Goal: Find specific page/section: Find specific page/section

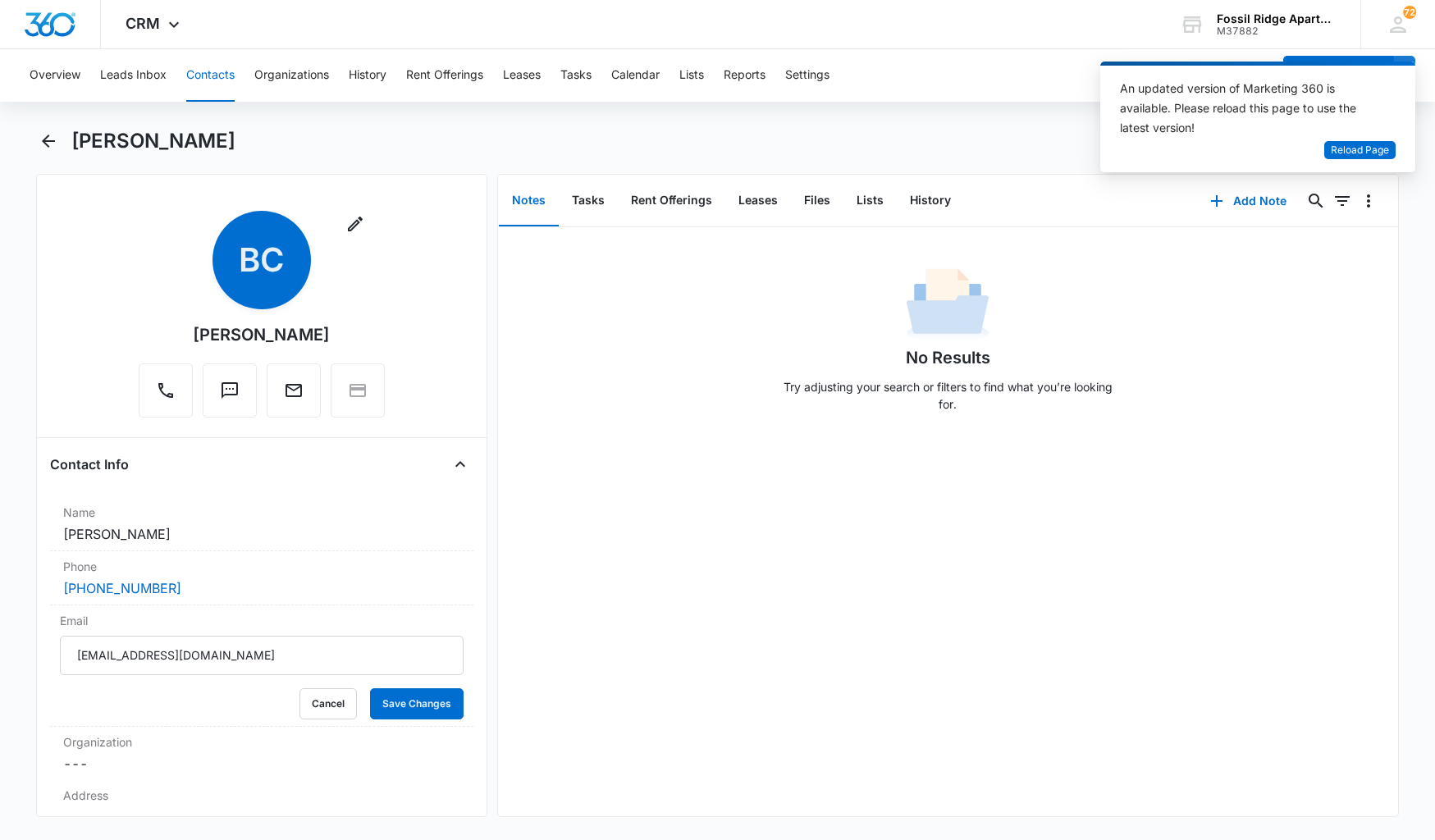
click at [214, 76] on button "Contacts" at bounding box center [211, 75] width 49 height 53
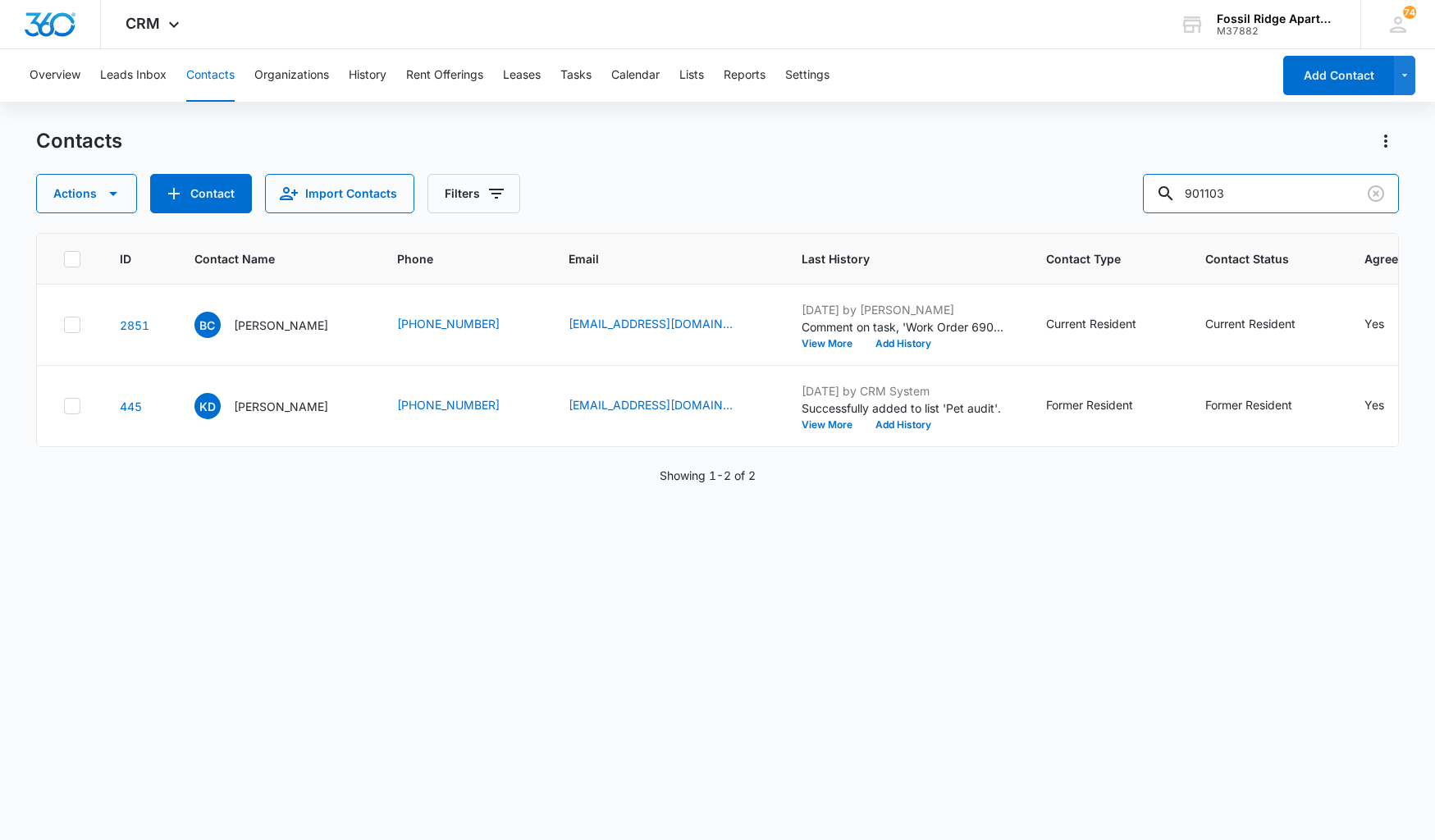
drag, startPoint x: 1246, startPoint y: 189, endPoint x: 1075, endPoint y: 229, distance: 175.6
click at [1081, 229] on div "Contacts Actions Contact Import Contacts Filters 901103 ID Contact Name Phone E…" at bounding box center [718, 483] width 1364 height 710
type input "020108"
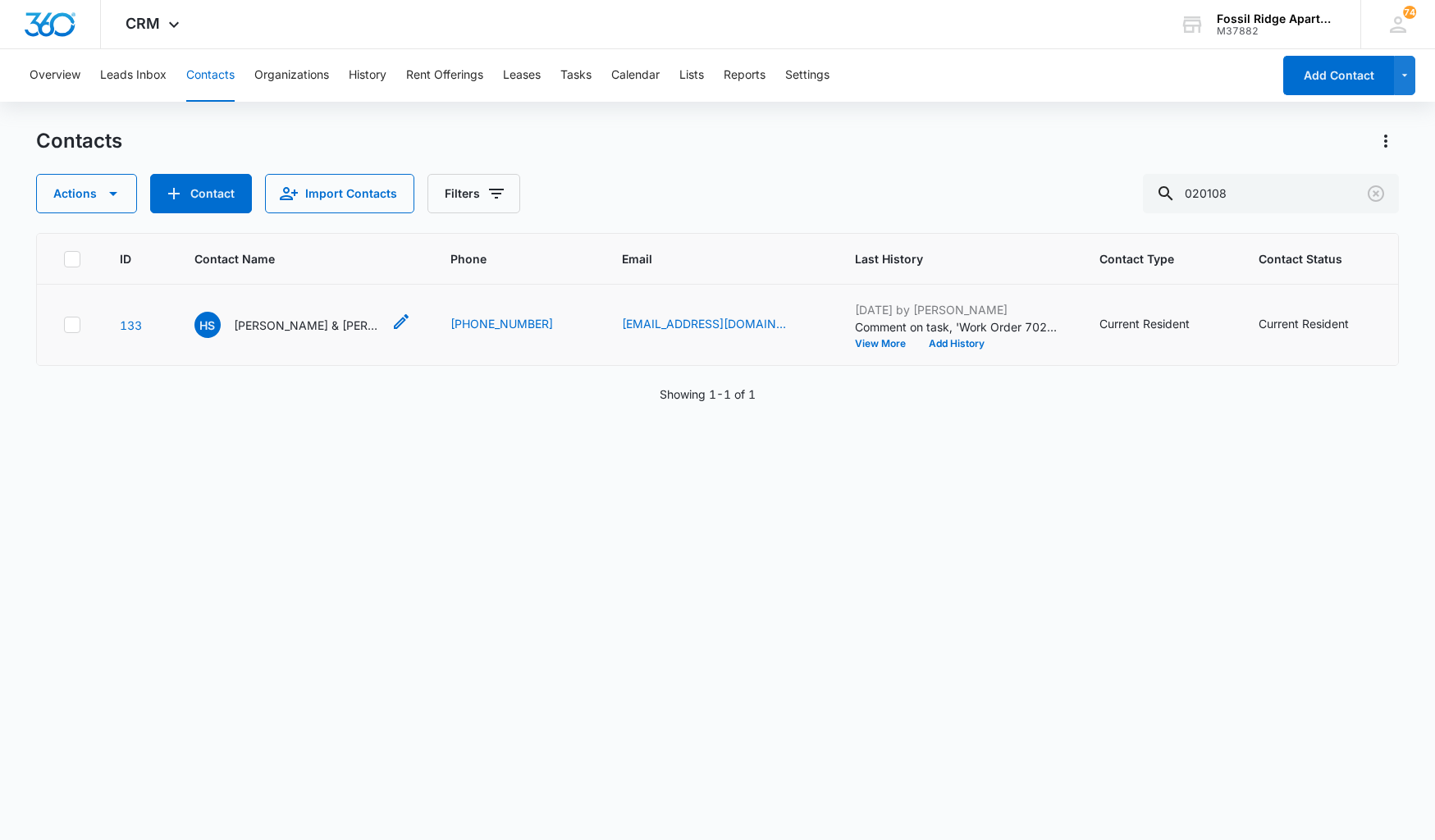
click at [308, 328] on p "Hector Sandoval & Tiffany Marquez" at bounding box center [307, 326] width 147 height 18
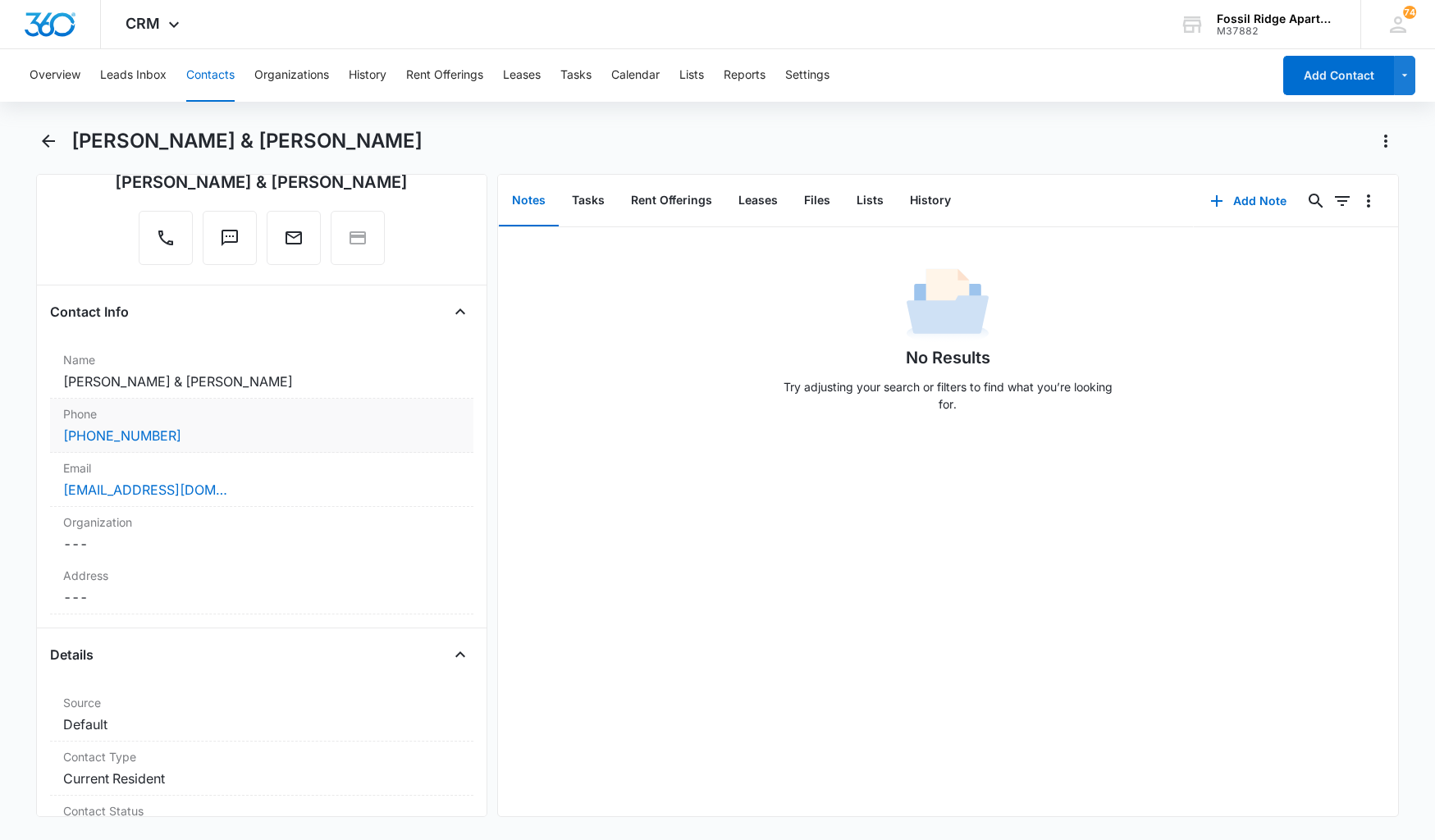
scroll to position [82, 0]
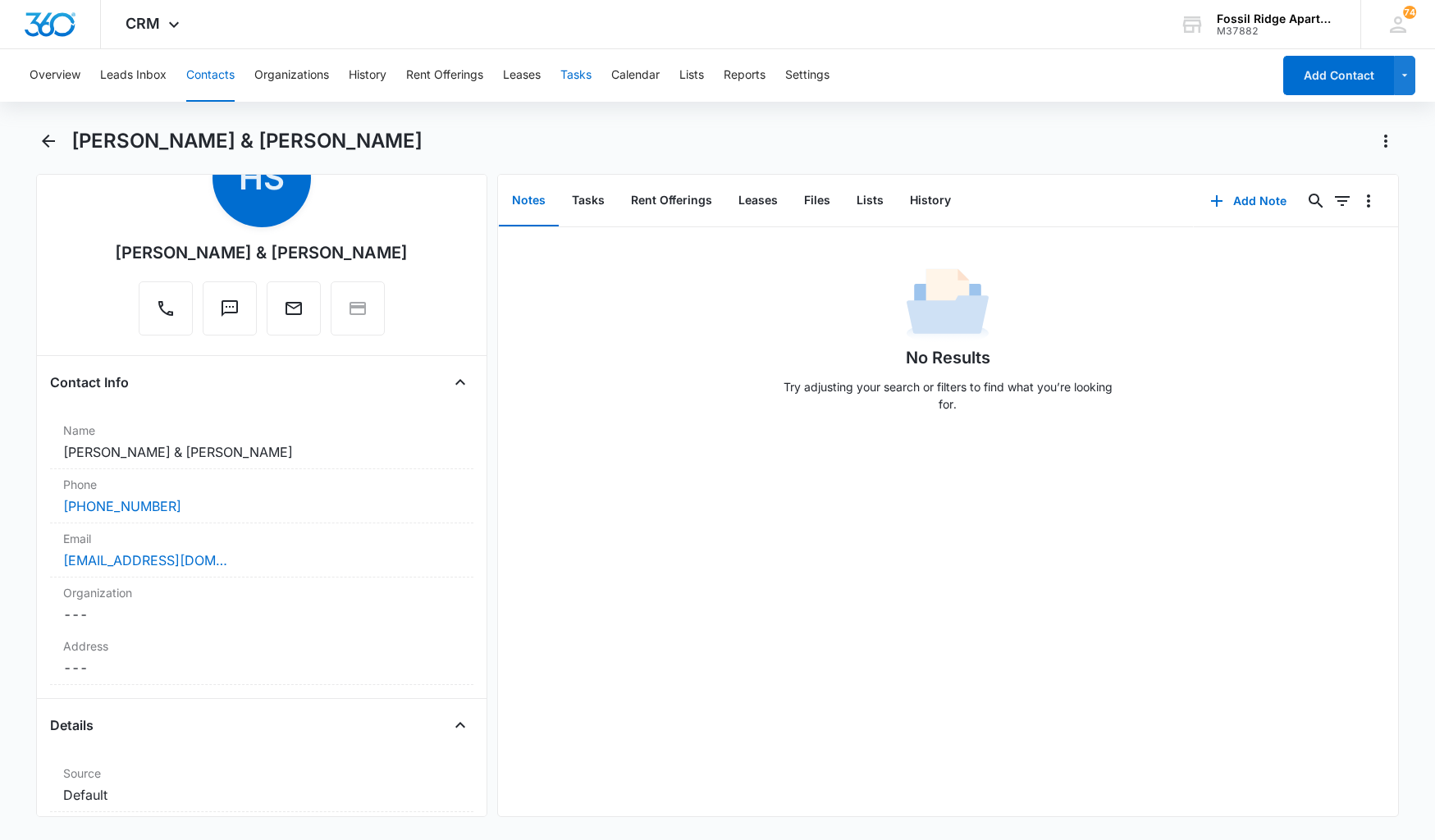
click at [588, 69] on button "Tasks" at bounding box center [576, 75] width 31 height 53
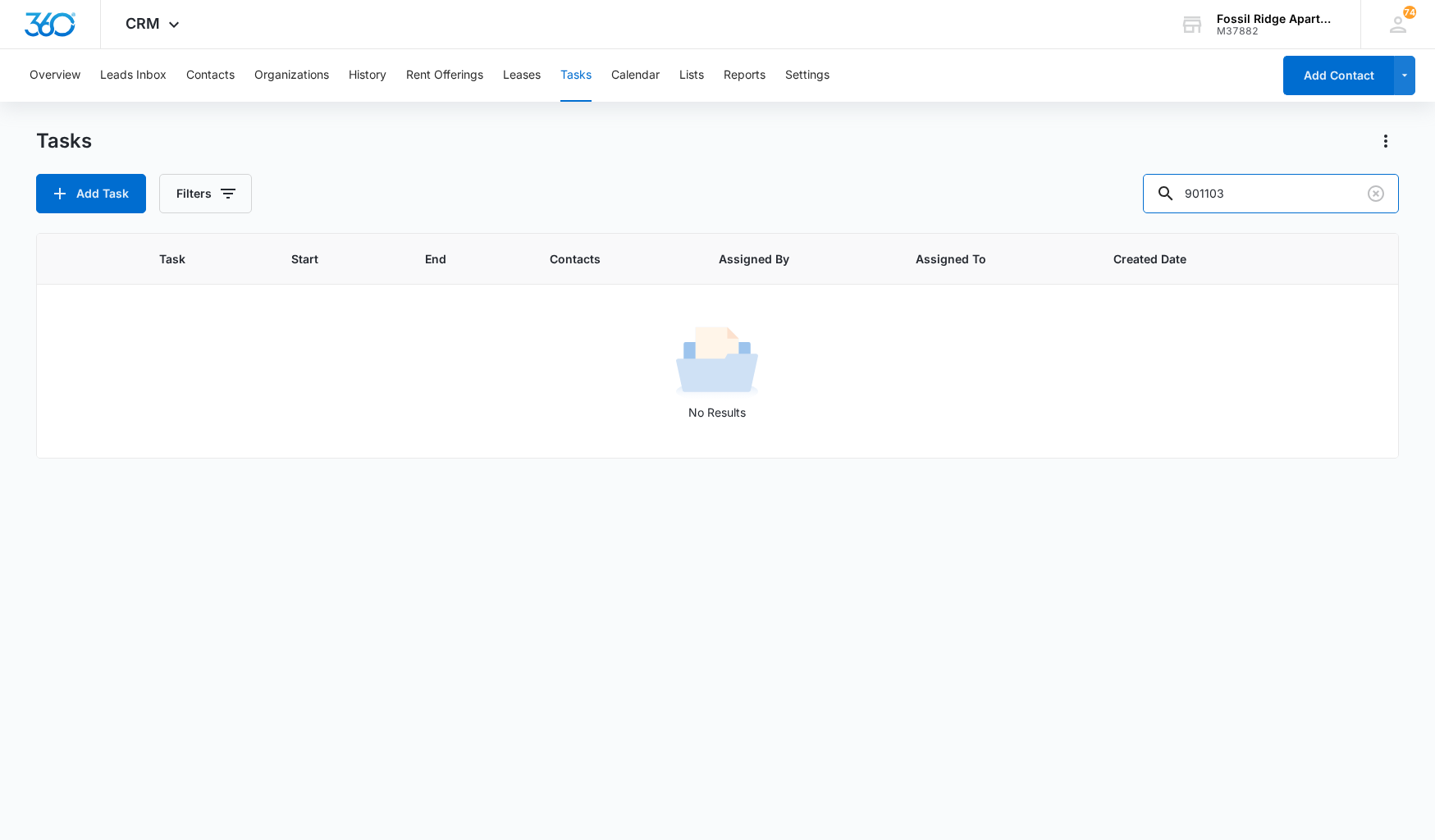
drag, startPoint x: 1247, startPoint y: 189, endPoint x: 1028, endPoint y: 219, distance: 221.0
click at [1050, 216] on div "Tasks Add Task Filters 901103 Task Start End Contacts Assigned By Assigned To C…" at bounding box center [718, 483] width 1364 height 710
type input "887-307"
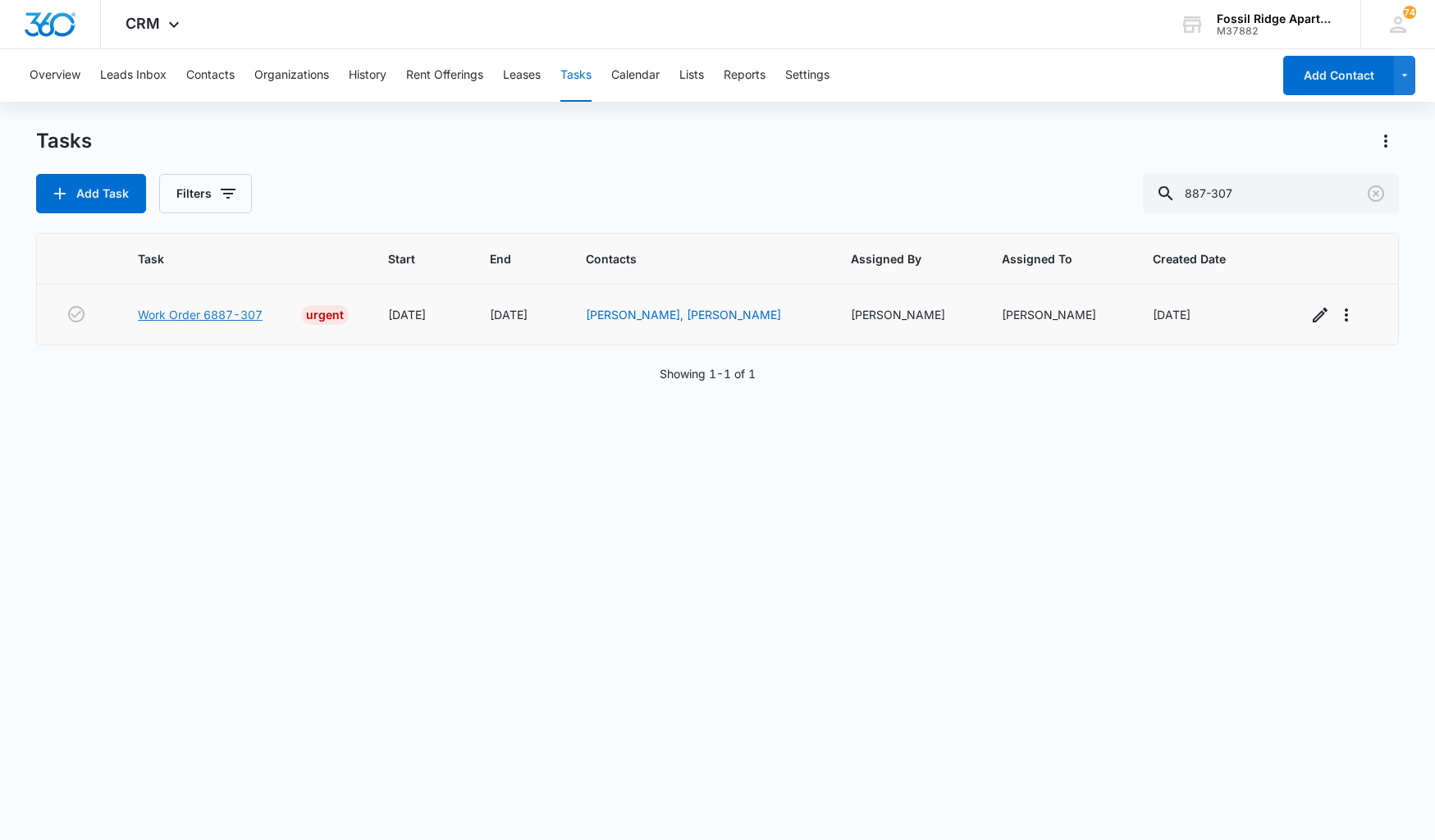
click at [210, 315] on link "Work Order 6887-307" at bounding box center [200, 315] width 125 height 18
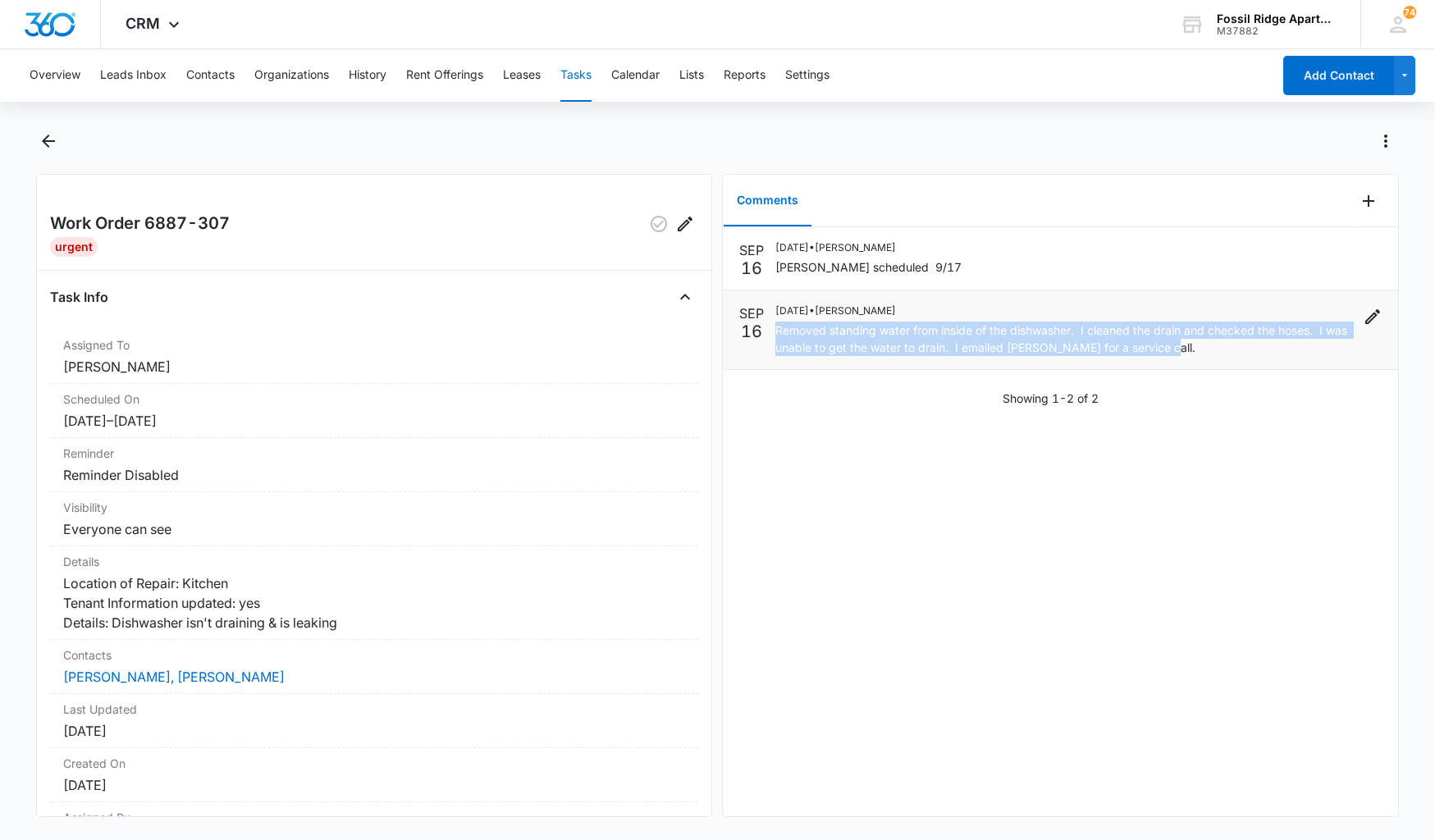
drag, startPoint x: 1174, startPoint y: 348, endPoint x: 775, endPoint y: 335, distance: 399.2
click at [775, 335] on div "SEP 16 09/16/2025 • Leotis Johnson Removed standing water from inside of the di…" at bounding box center [1060, 330] width 642 height 53
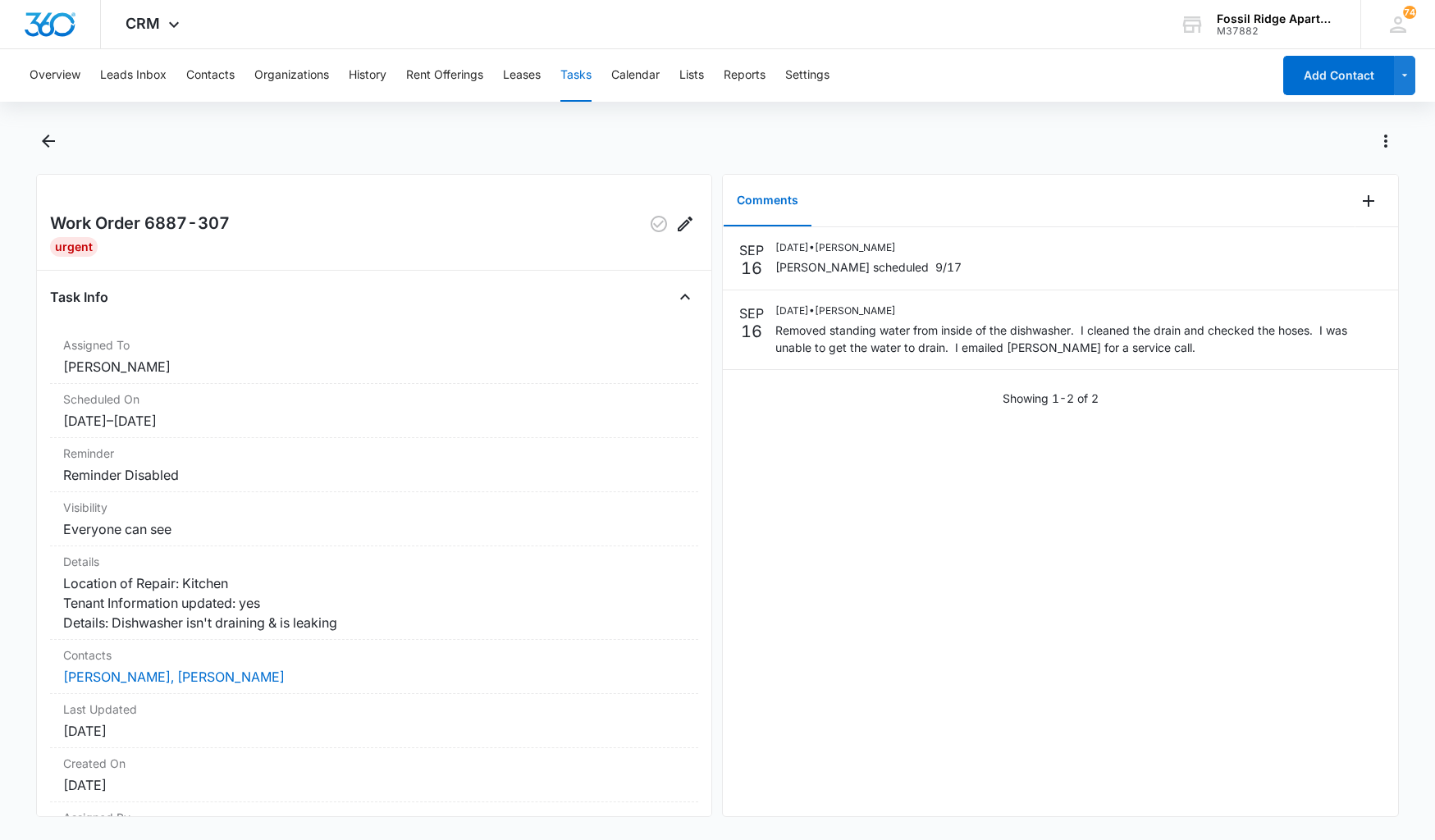
drag, startPoint x: 775, startPoint y: 335, endPoint x: 828, endPoint y: 391, distance: 77.1
click at [828, 391] on div "Showing 1-2 of 2" at bounding box center [1060, 398] width 675 height 18
click at [752, 336] on p "16" at bounding box center [751, 331] width 21 height 17
click at [585, 77] on button "Tasks" at bounding box center [576, 75] width 31 height 53
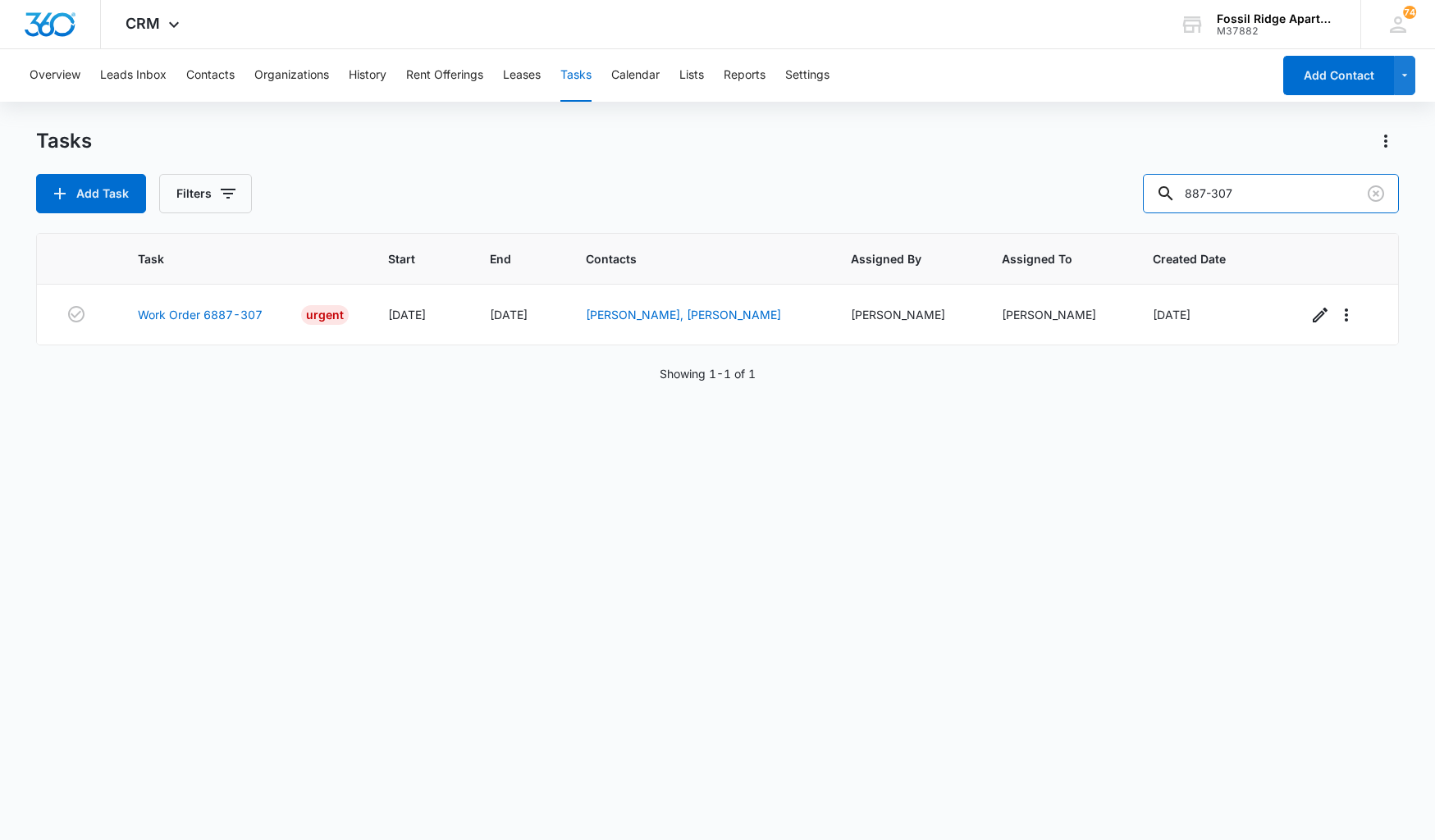
drag, startPoint x: 1265, startPoint y: 183, endPoint x: 1079, endPoint y: 222, distance: 190.0
click at [1082, 221] on div "Tasks Add Task Filters 887-307 Task Start End Contacts Assigned By Assigned To …" at bounding box center [718, 483] width 1364 height 710
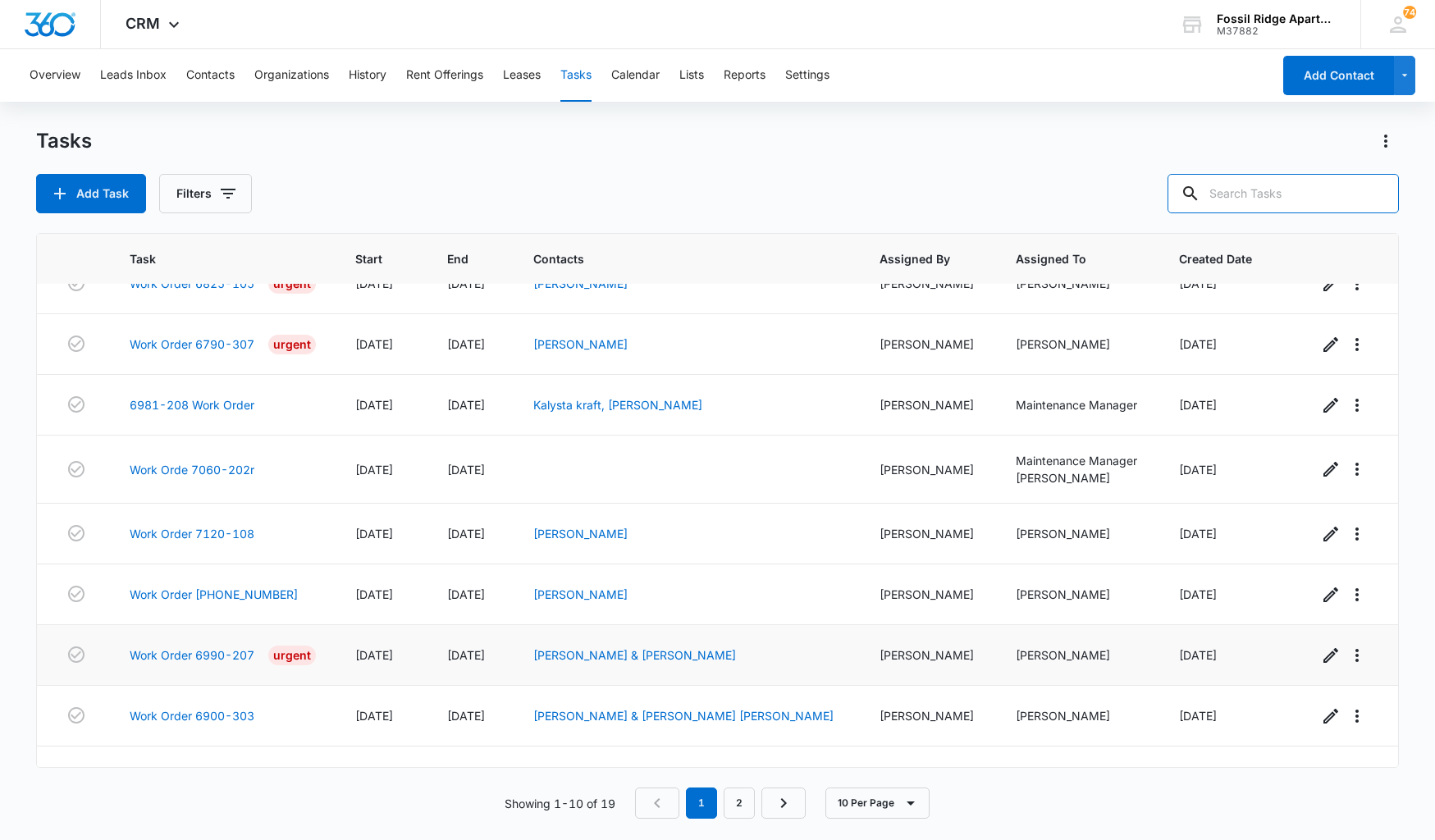
scroll to position [132, 0]
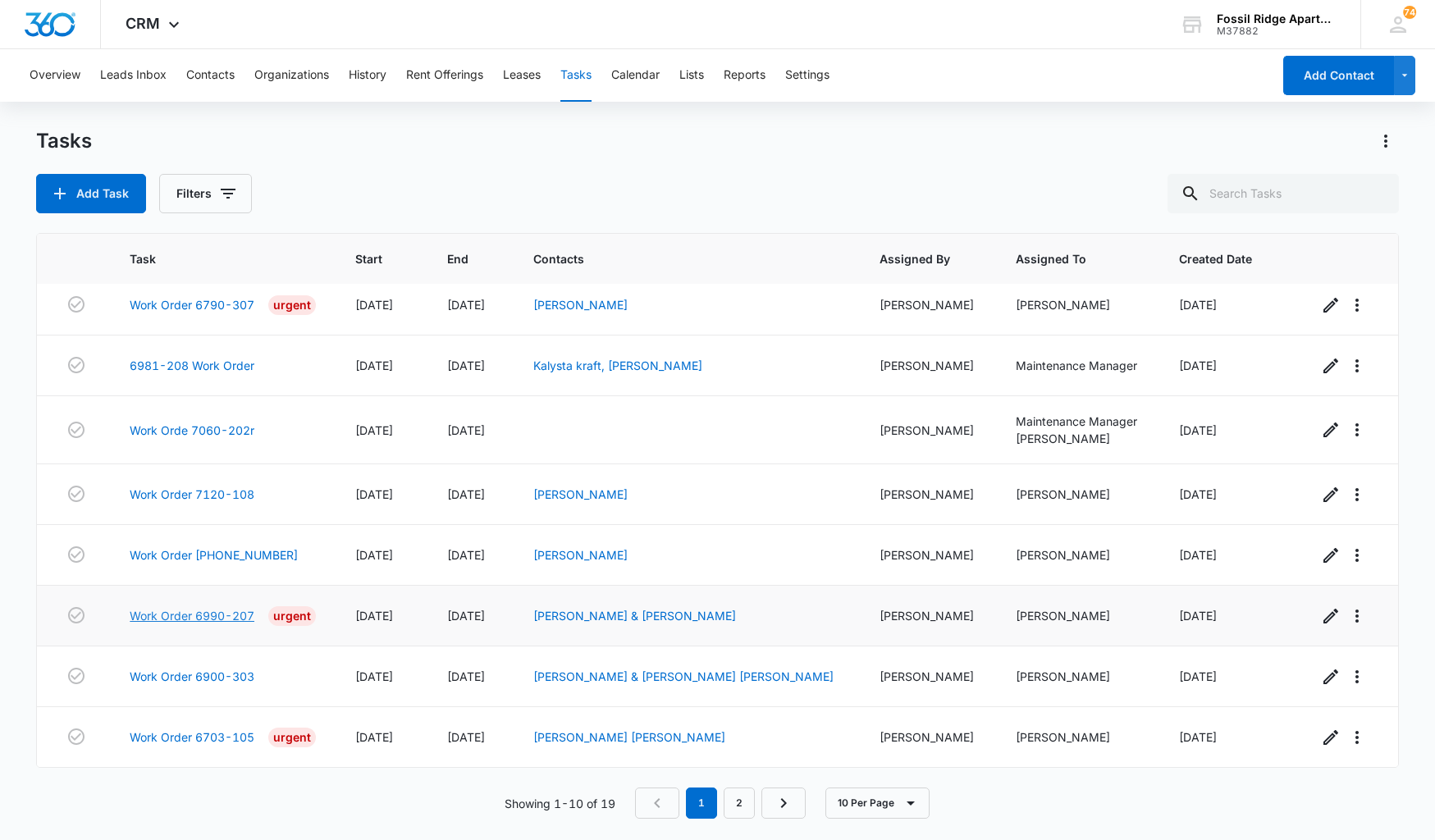
click at [167, 615] on link "Work Order 6990-207" at bounding box center [192, 616] width 125 height 18
click at [1280, 192] on input "text" at bounding box center [1283, 193] width 231 height 39
type input "6971-207"
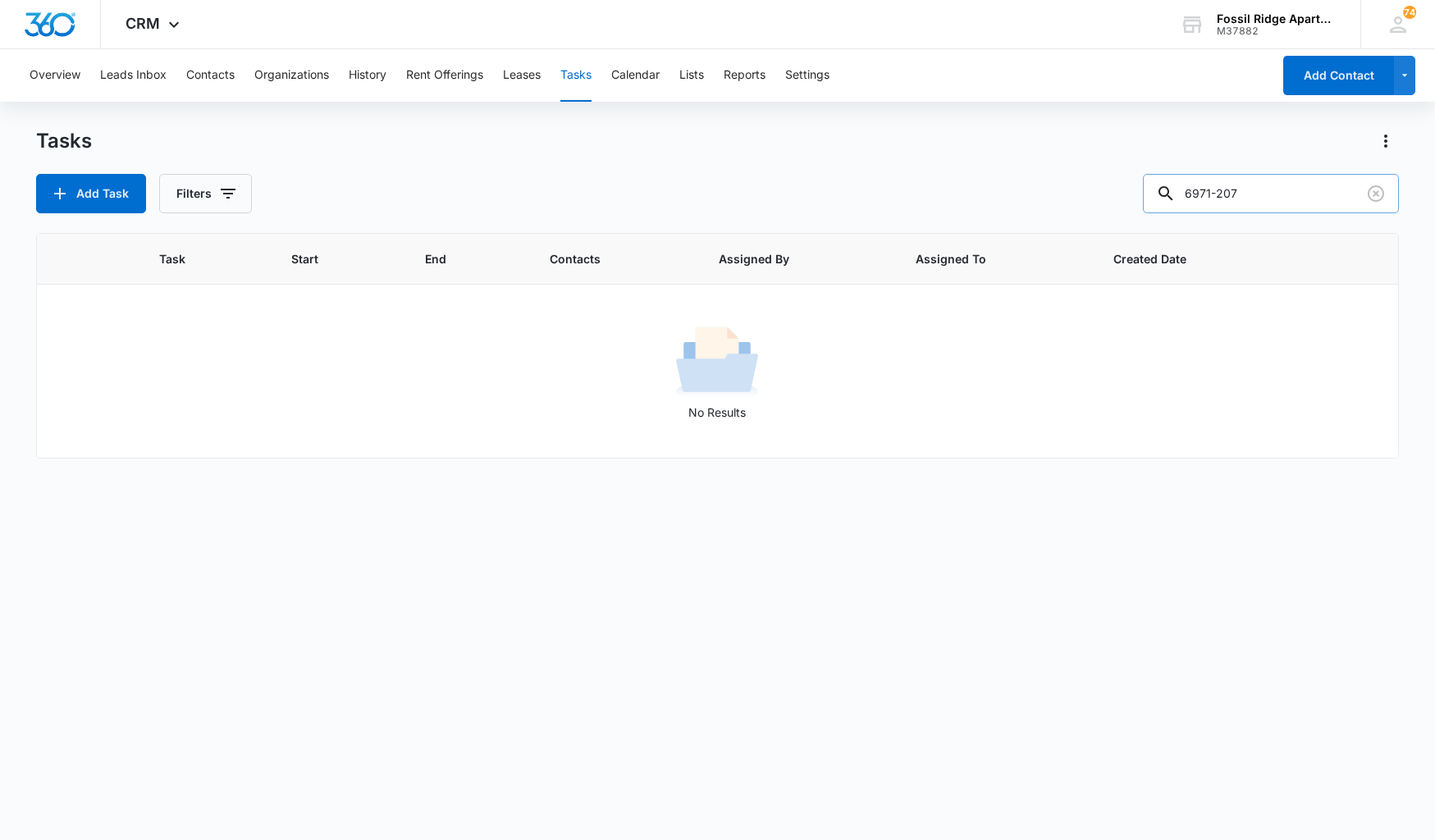
scroll to position [0, 0]
click at [206, 83] on button "Contacts" at bounding box center [211, 75] width 49 height 53
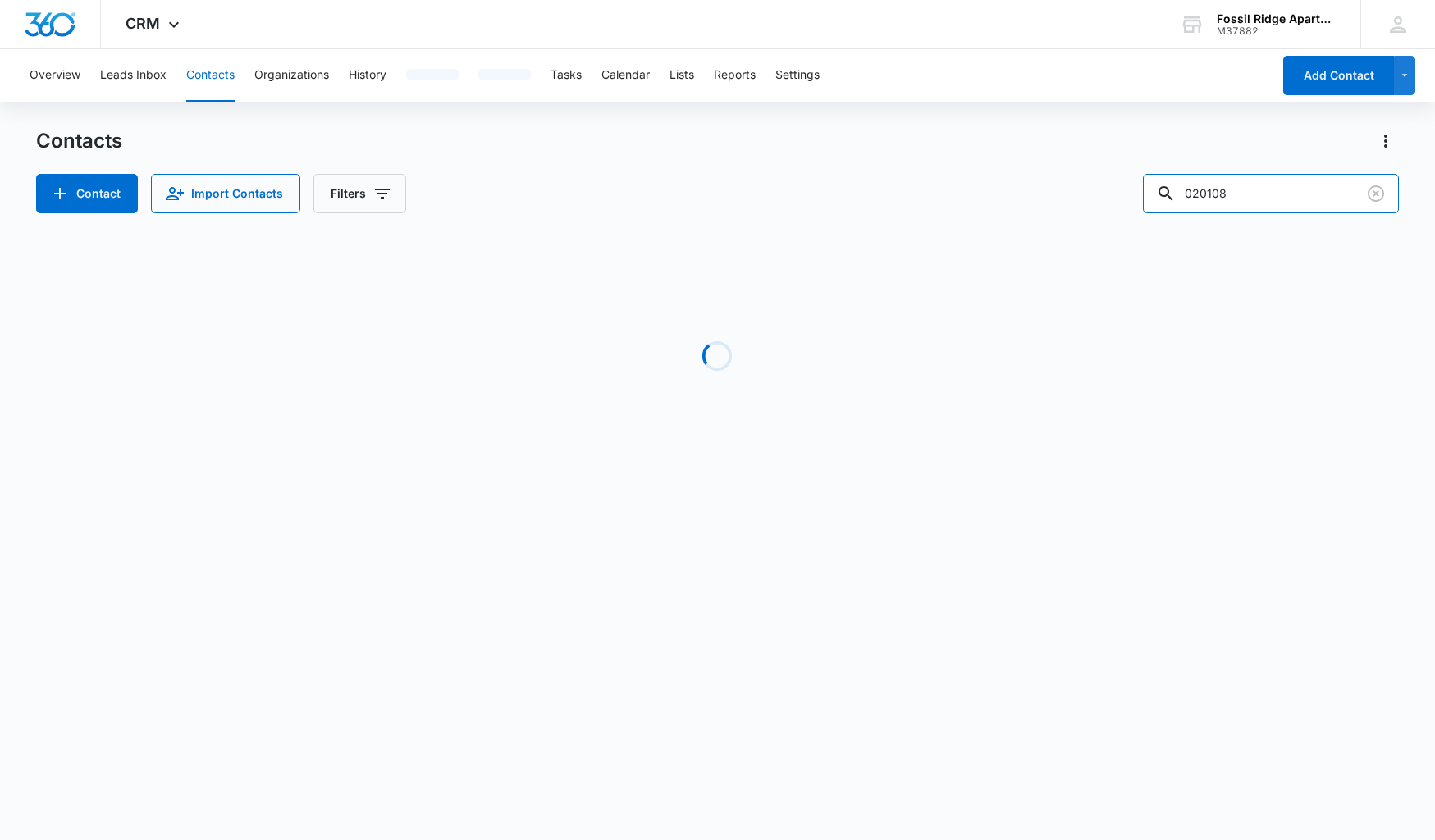
drag, startPoint x: 1271, startPoint y: 198, endPoint x: 1105, endPoint y: 217, distance: 167.1
click at [1105, 217] on div "Contacts Contact Import Contacts Filters 020108 Loading No Results" at bounding box center [718, 313] width 1364 height 371
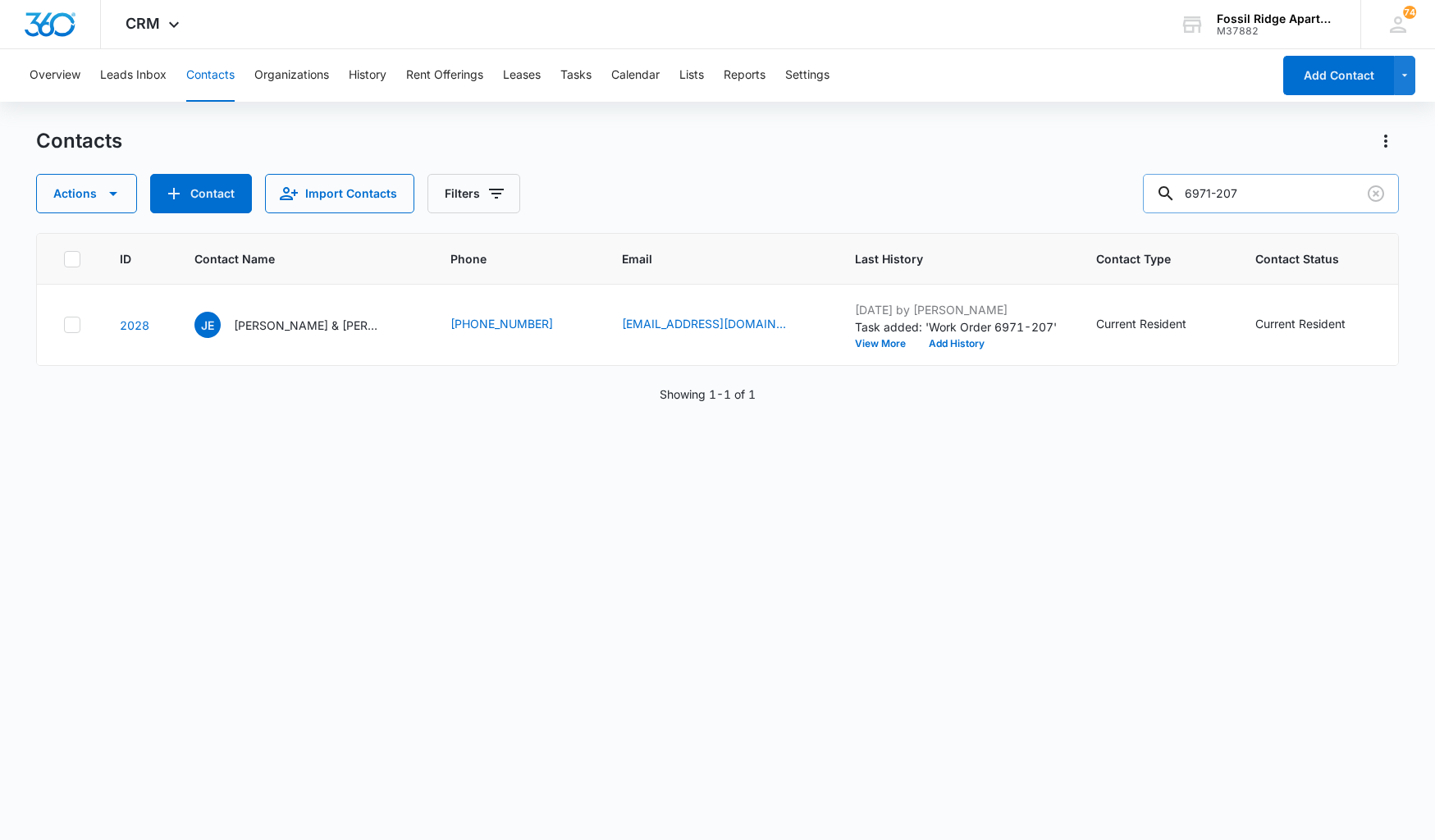
click at [1234, 193] on input "6971-207" at bounding box center [1270, 193] width 256 height 39
click at [1206, 192] on input "6971207" at bounding box center [1270, 193] width 256 height 39
type input "971207"
click at [281, 326] on p "[PERSON_NAME] & [PERSON_NAME]" at bounding box center [307, 326] width 147 height 18
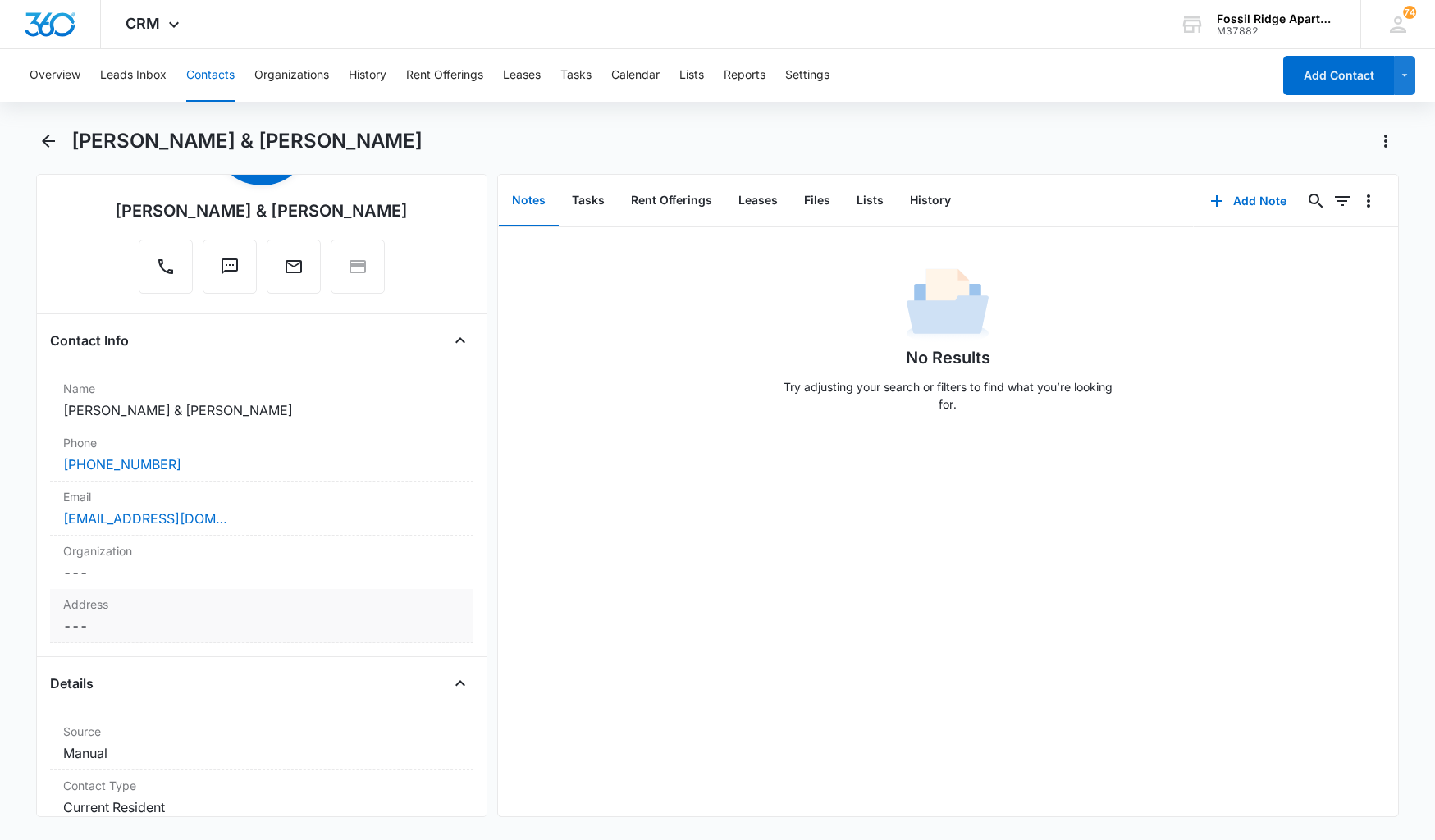
scroll to position [410, 0]
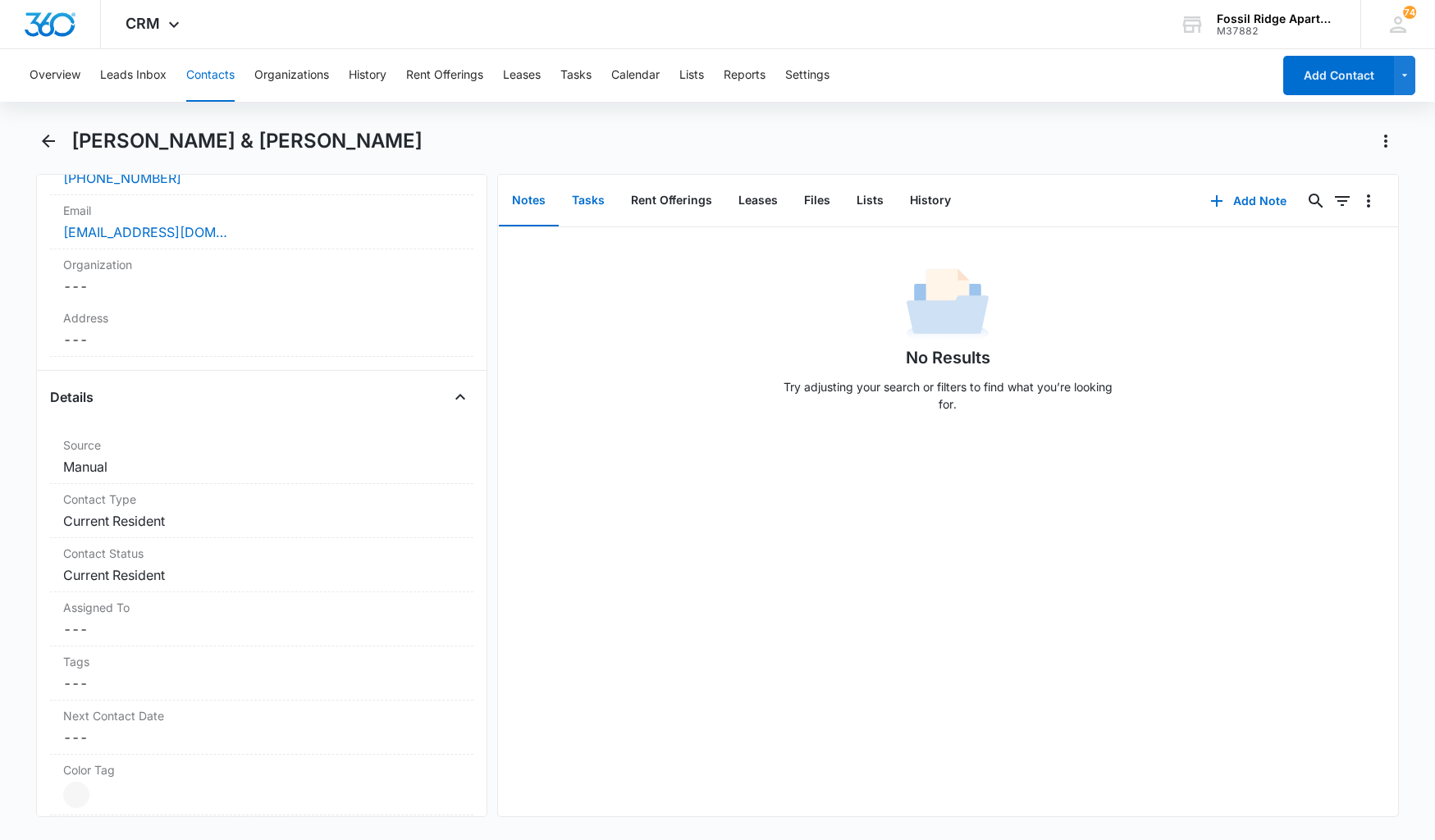
click at [581, 194] on button "Tasks" at bounding box center [588, 201] width 60 height 51
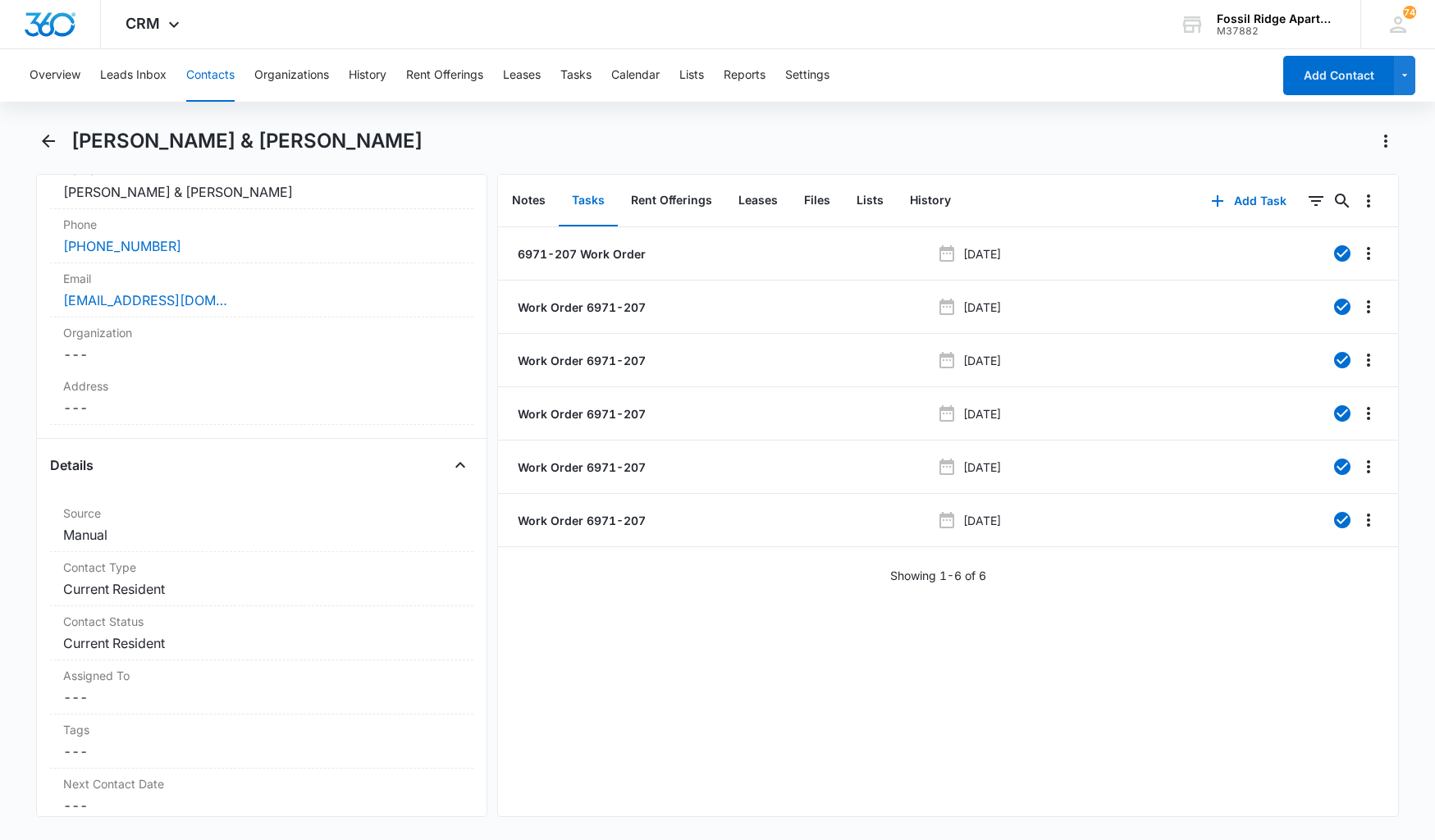
scroll to position [300, 0]
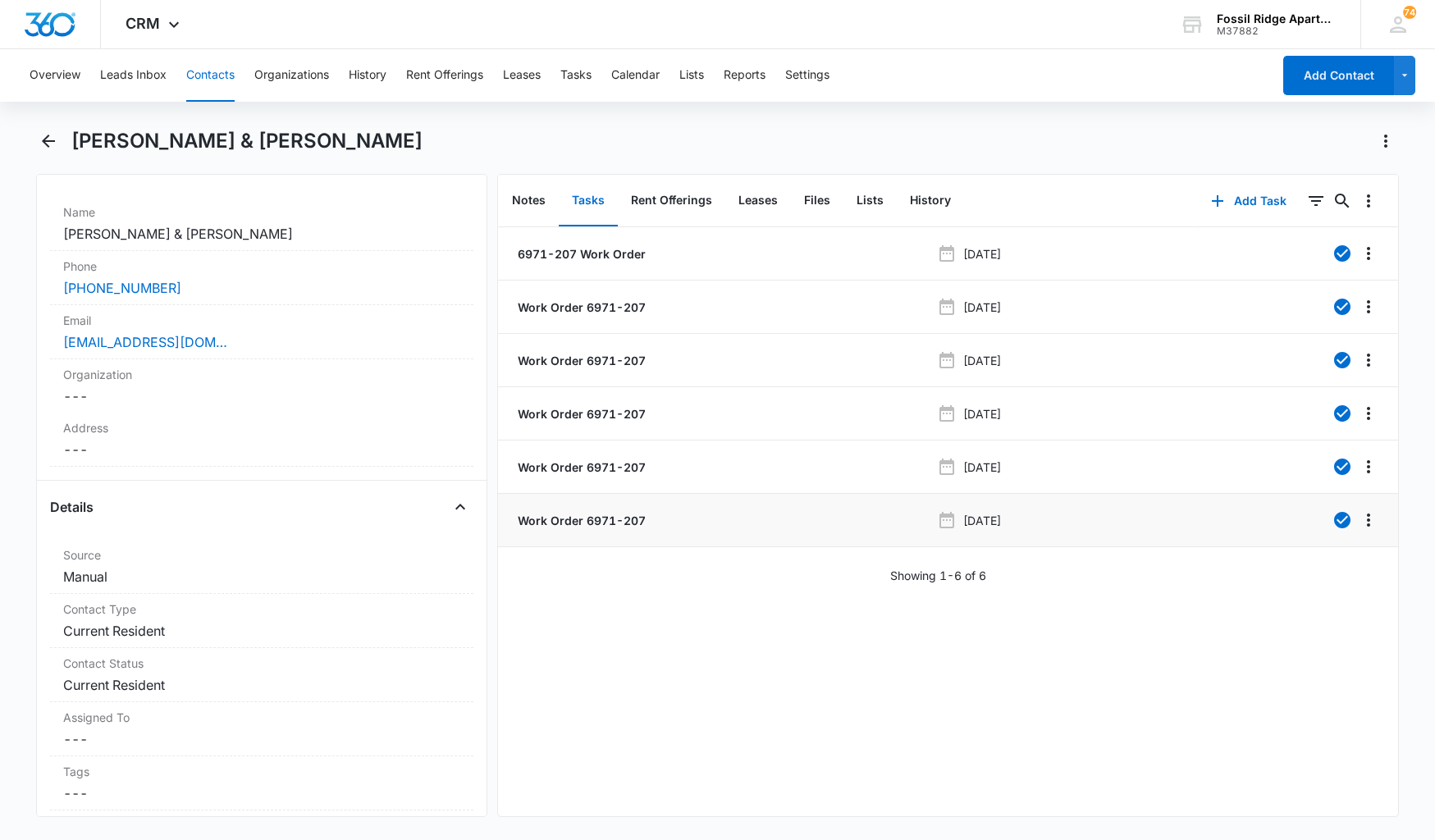
click at [593, 521] on p "Work Order 6971-207" at bounding box center [579, 521] width 132 height 18
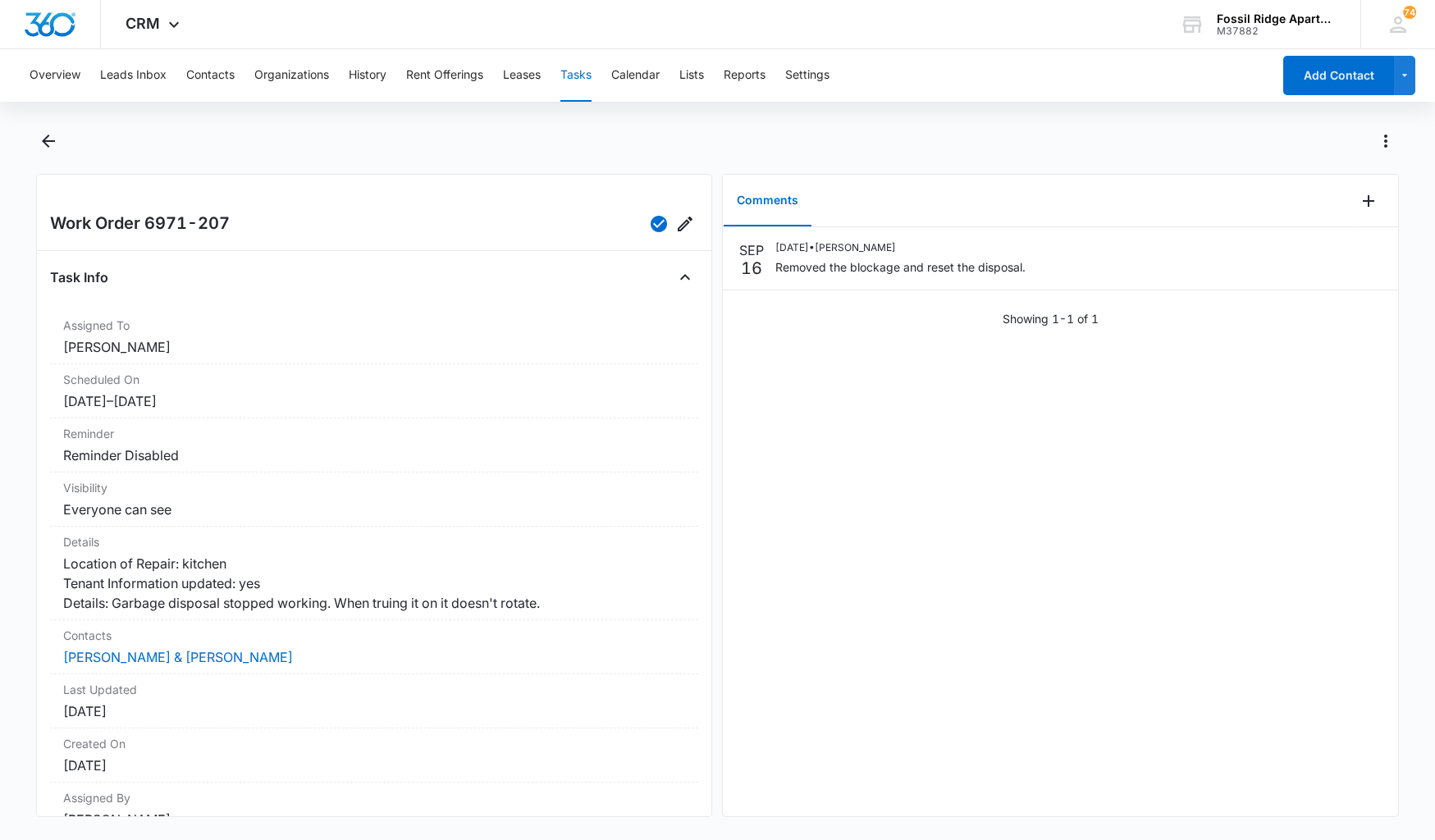
scroll to position [100, 0]
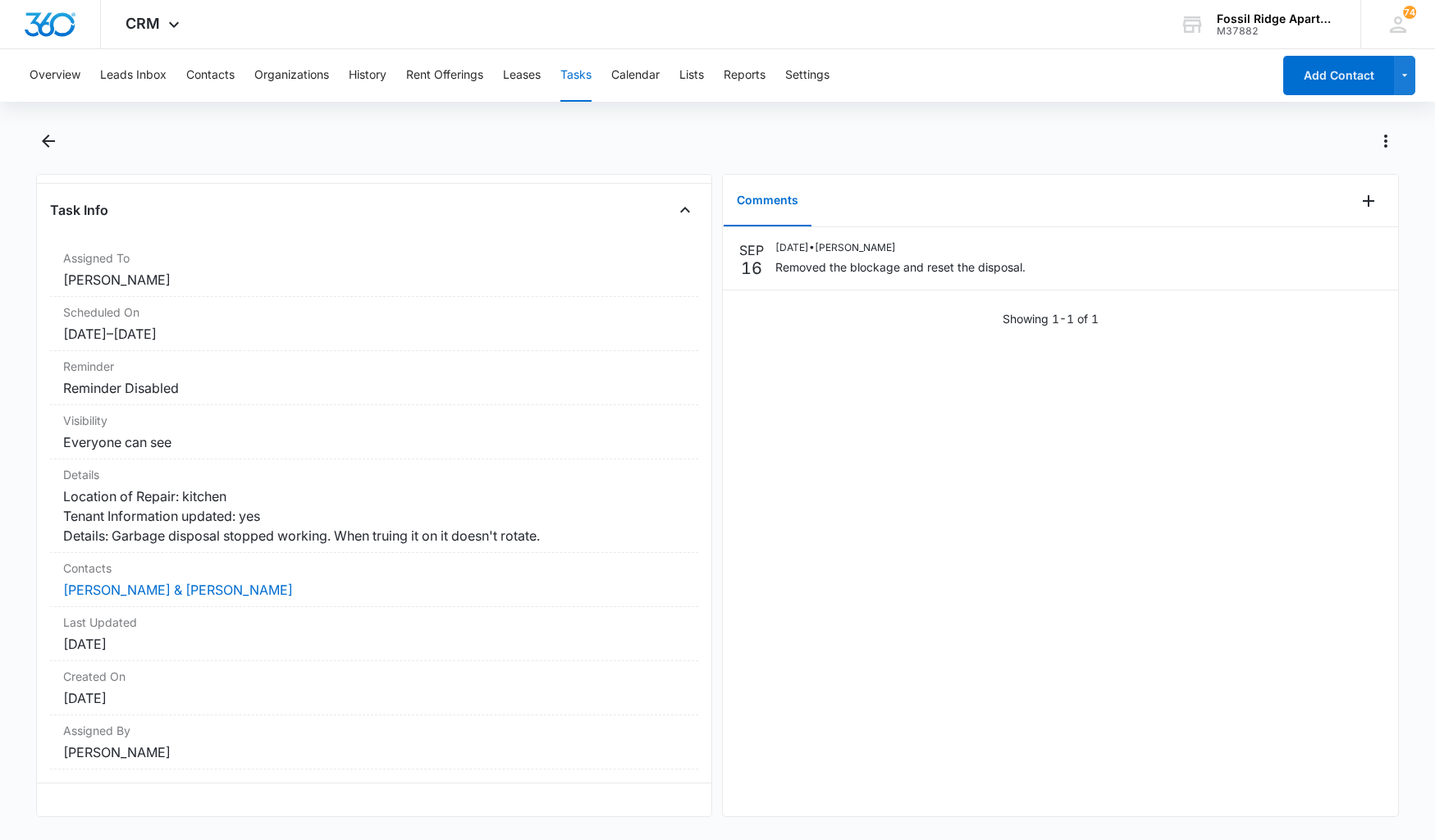
click at [581, 75] on button "Tasks" at bounding box center [576, 75] width 31 height 53
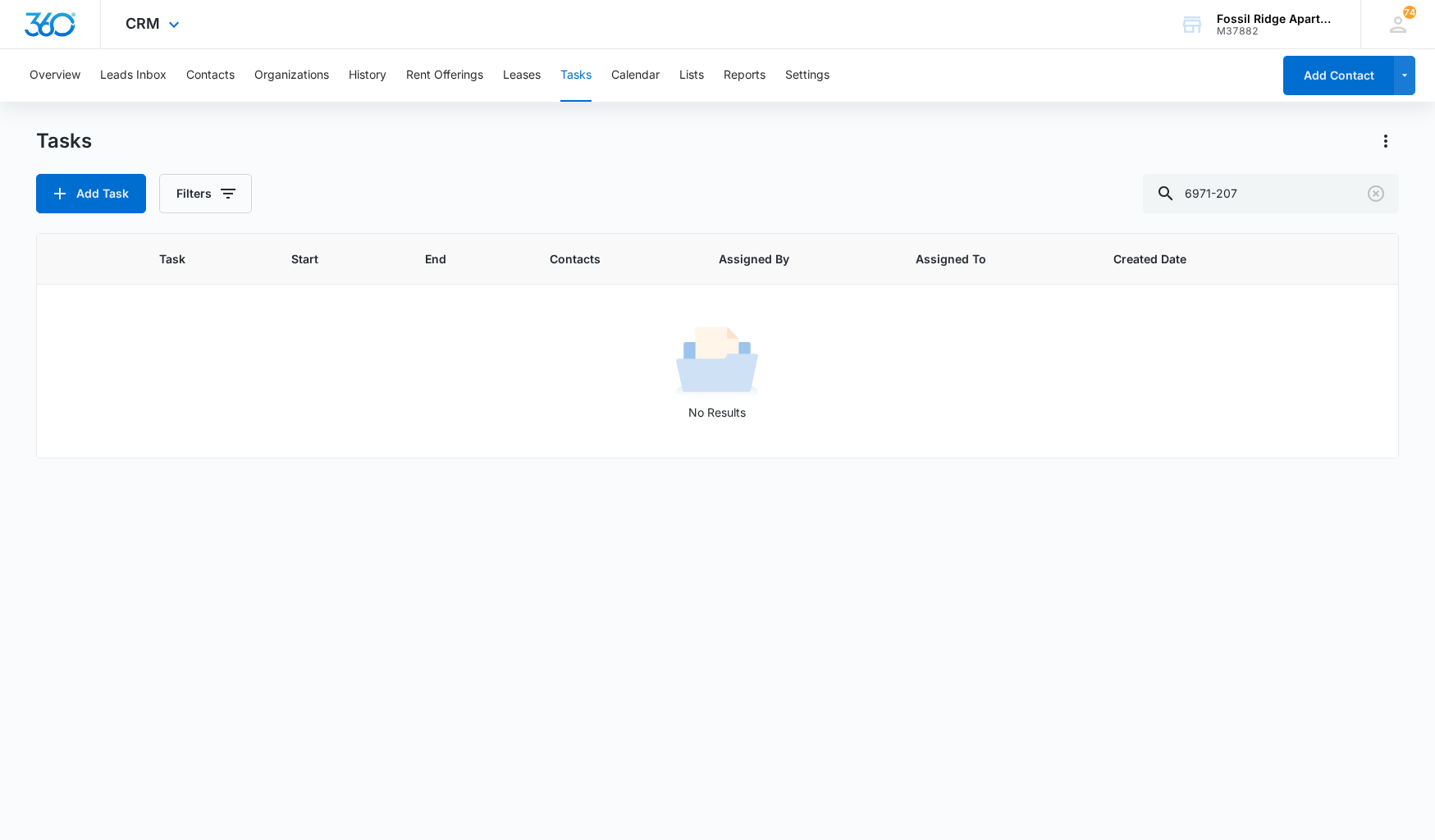
click at [1026, 27] on div "CRM Apps Reputation Websites Forms CRM Email Social Content Ads Intelligence Fi…" at bounding box center [717, 24] width 1435 height 49
click at [195, 69] on button "Contacts" at bounding box center [211, 75] width 49 height 53
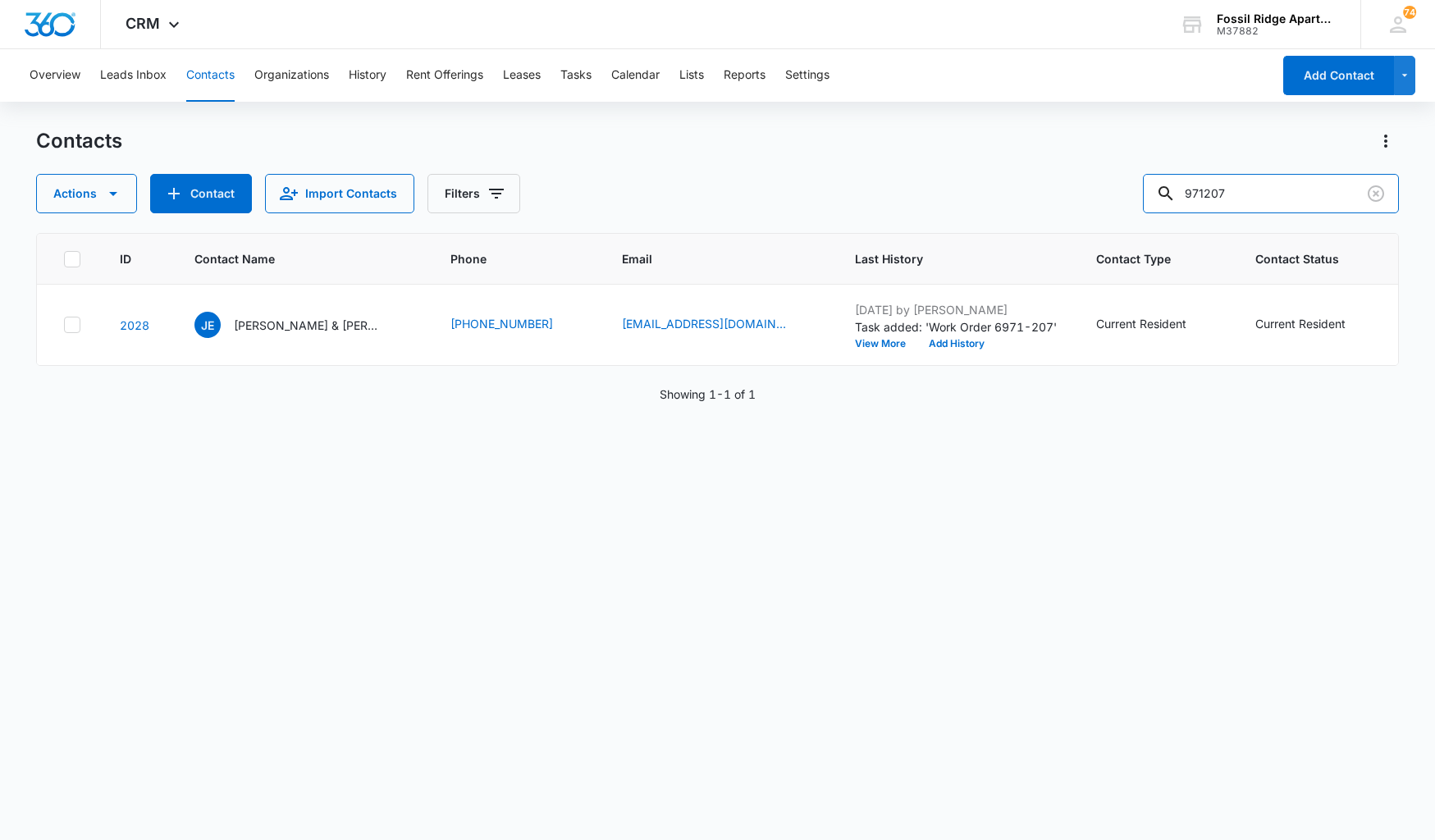
drag, startPoint x: 1266, startPoint y: 189, endPoint x: 945, endPoint y: 240, distance: 325.0
click at [975, 235] on div "Contacts Actions Contact Import Contacts Filters 971207 ID Contact Name Phone E…" at bounding box center [718, 483] width 1364 height 710
type input "020-108"
click at [276, 323] on p "[PERSON_NAME] & [PERSON_NAME]" at bounding box center [307, 326] width 147 height 18
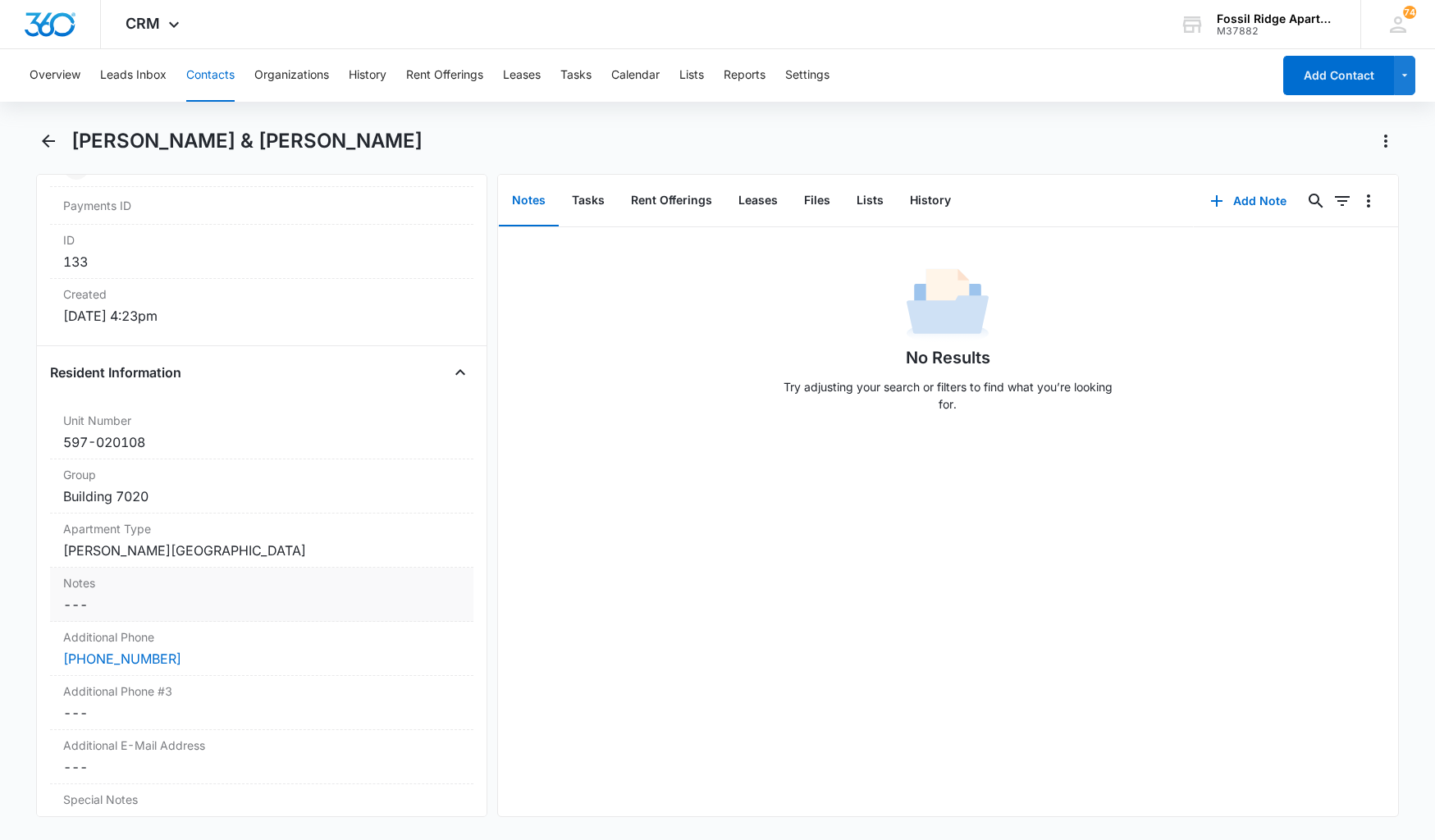
scroll to position [1066, 0]
